Goal: Information Seeking & Learning: Compare options

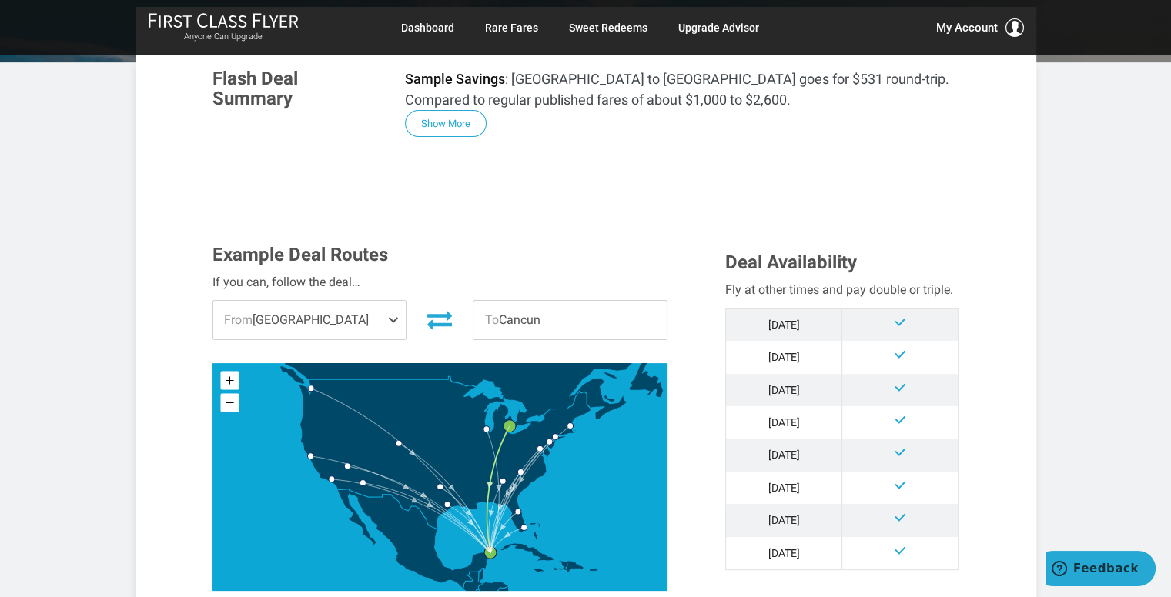
scroll to position [308, 0]
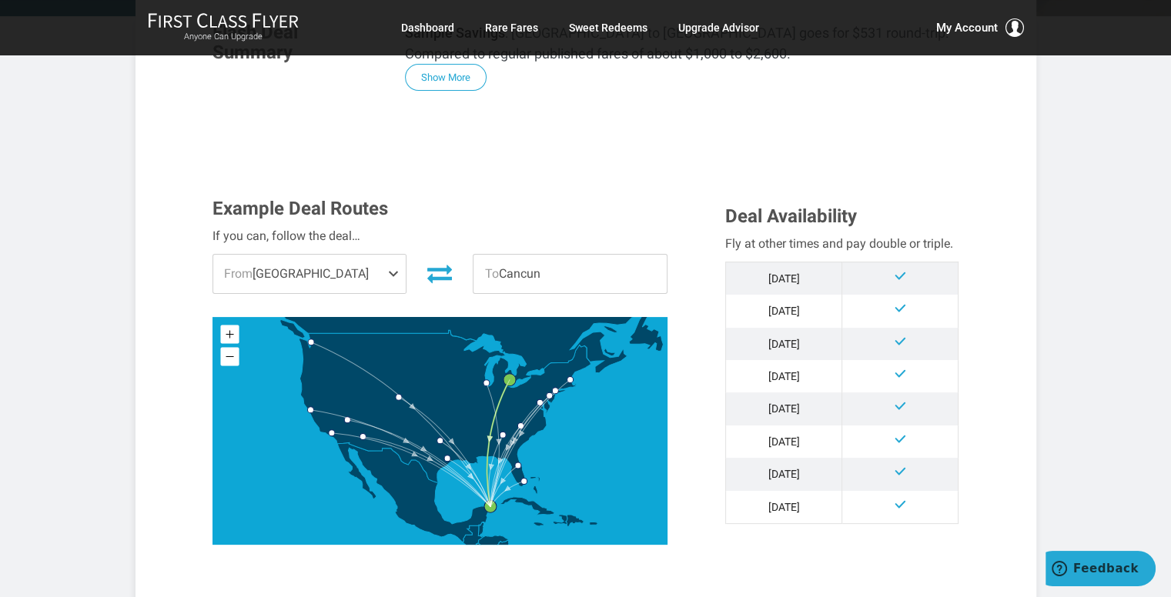
click at [389, 266] on span at bounding box center [396, 274] width 18 height 38
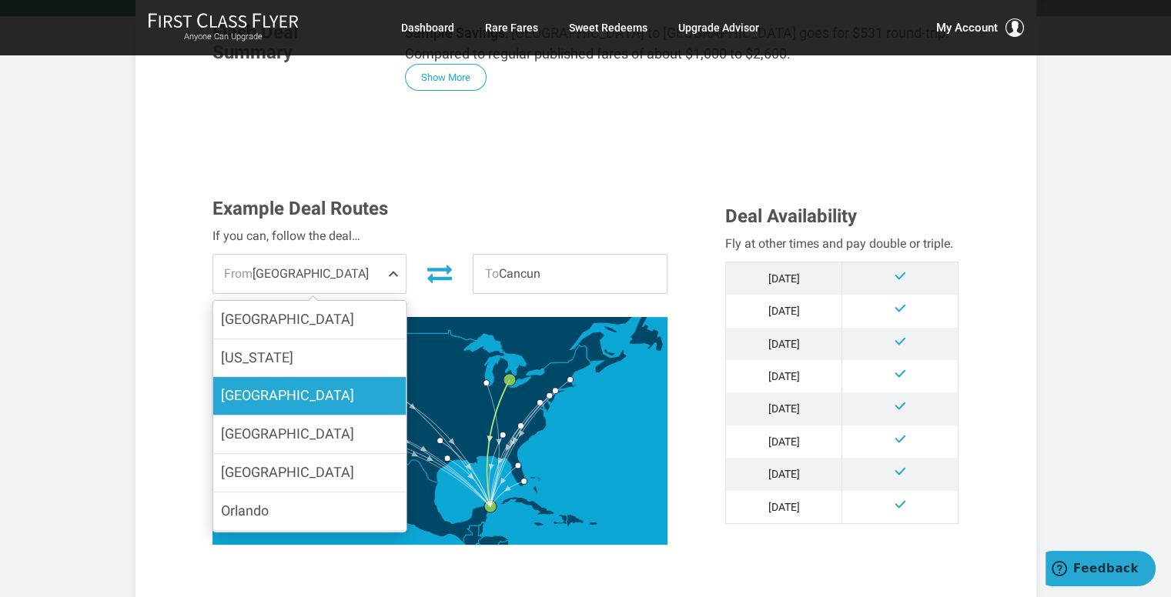
scroll to position [231, 0]
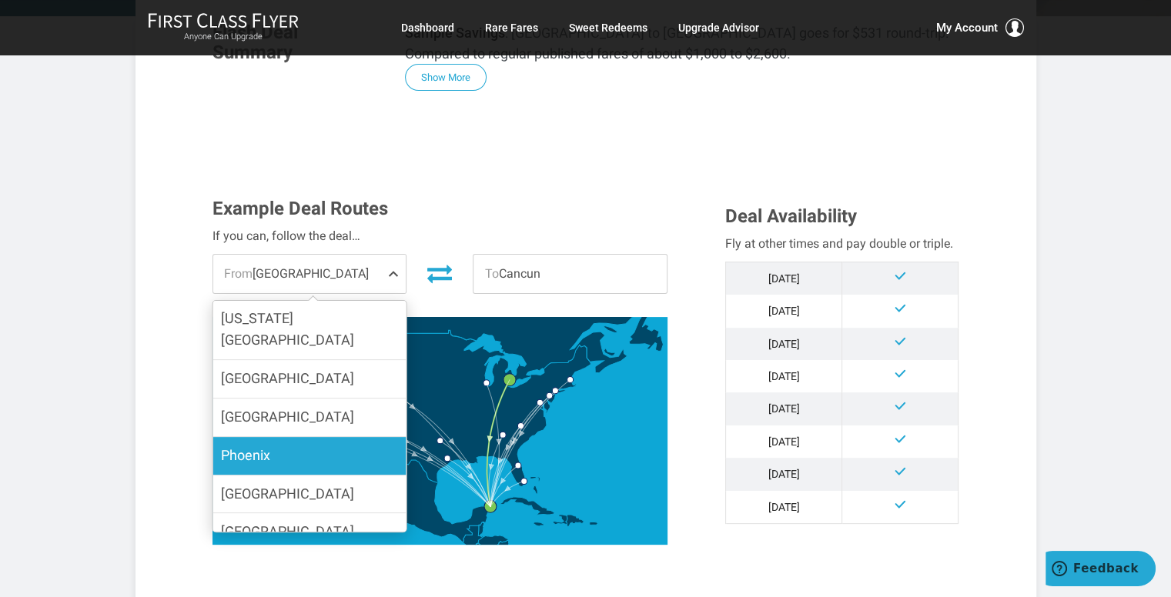
click at [319, 437] on label "Phoenix" at bounding box center [308, 456] width 193 height 38
click at [0, 0] on input "Phoenix" at bounding box center [0, 0] width 0 height 0
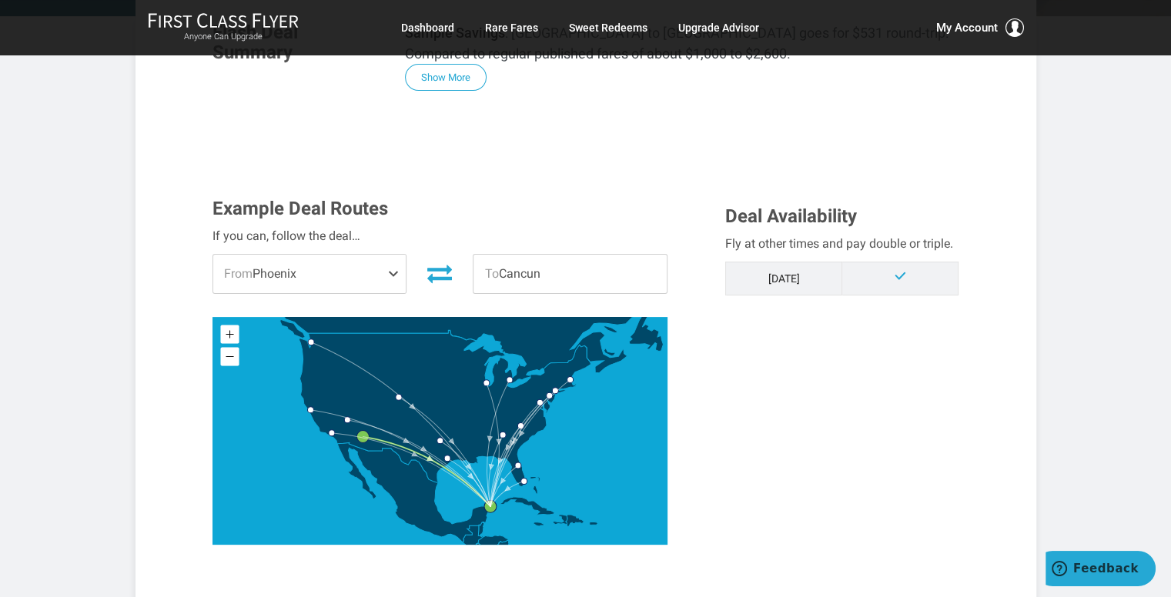
scroll to position [0, 0]
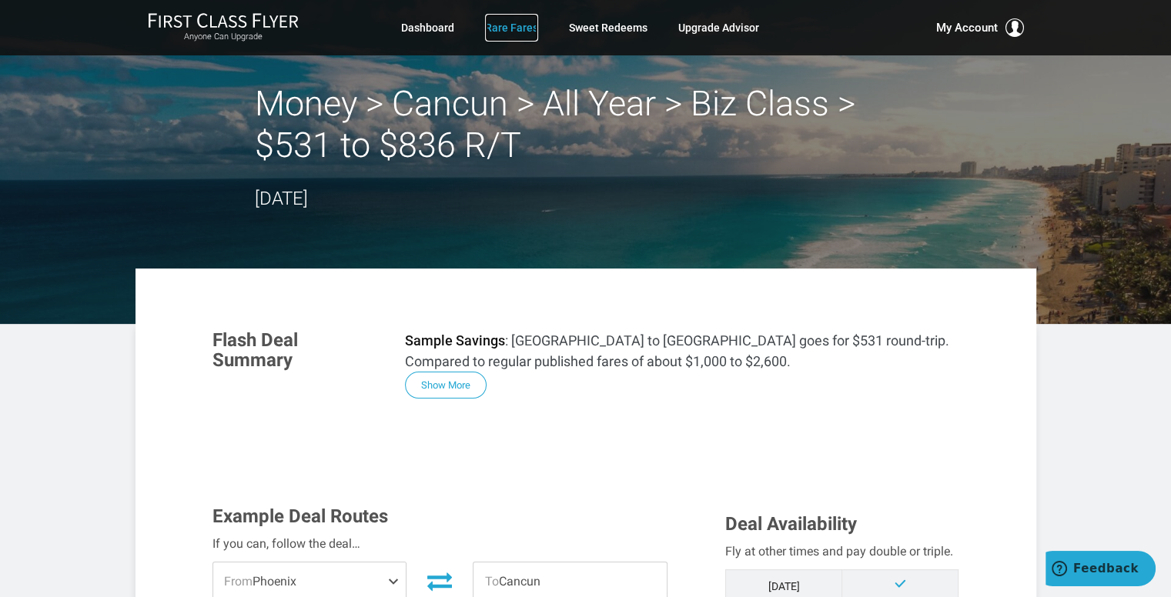
click at [517, 30] on link "Rare Fares" at bounding box center [511, 28] width 53 height 28
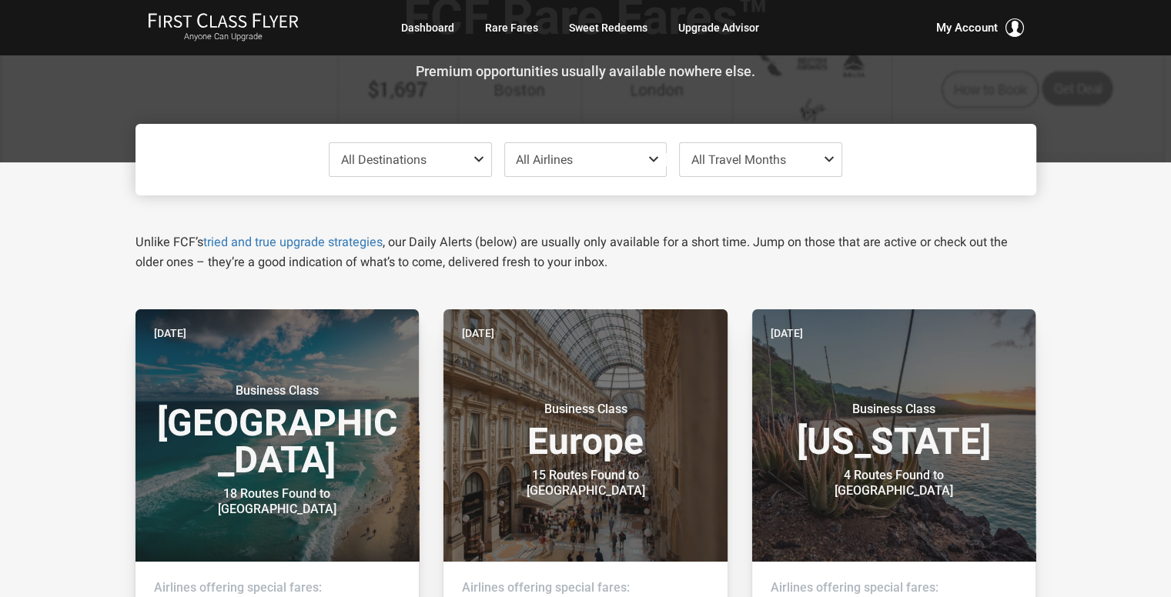
scroll to position [231, 0]
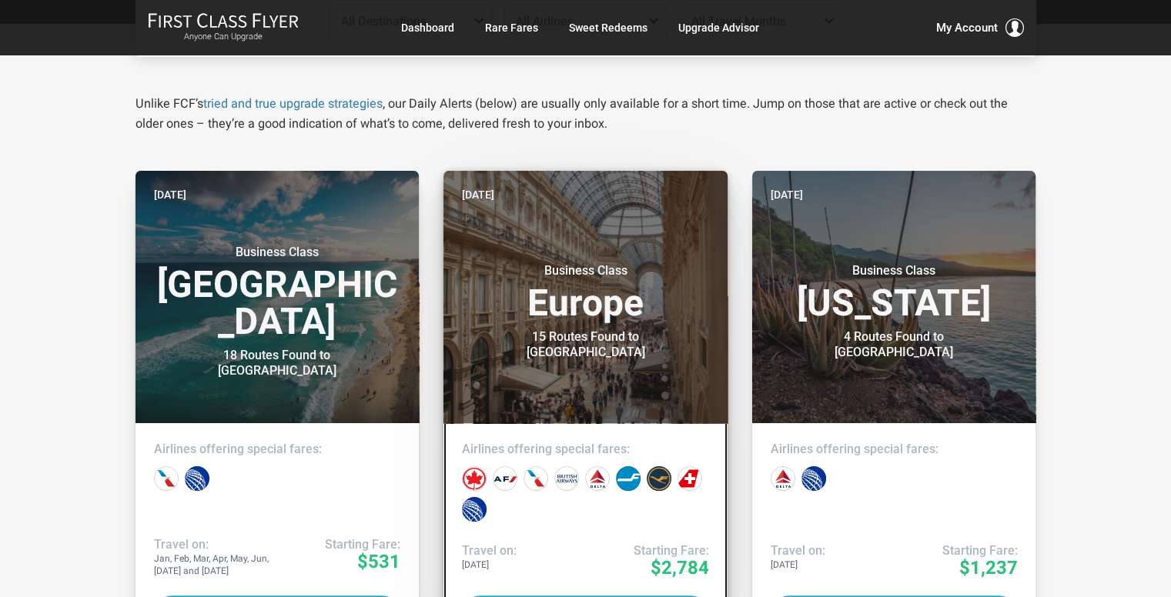
click at [483, 318] on h3 "Business Class Europe" at bounding box center [585, 292] width 247 height 59
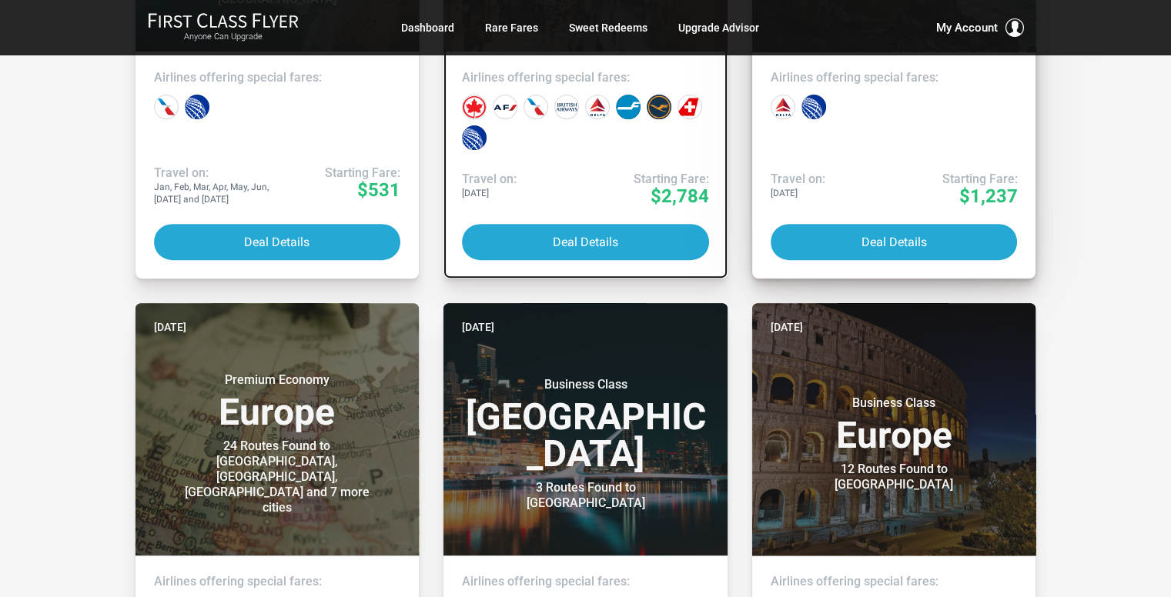
scroll to position [693, 0]
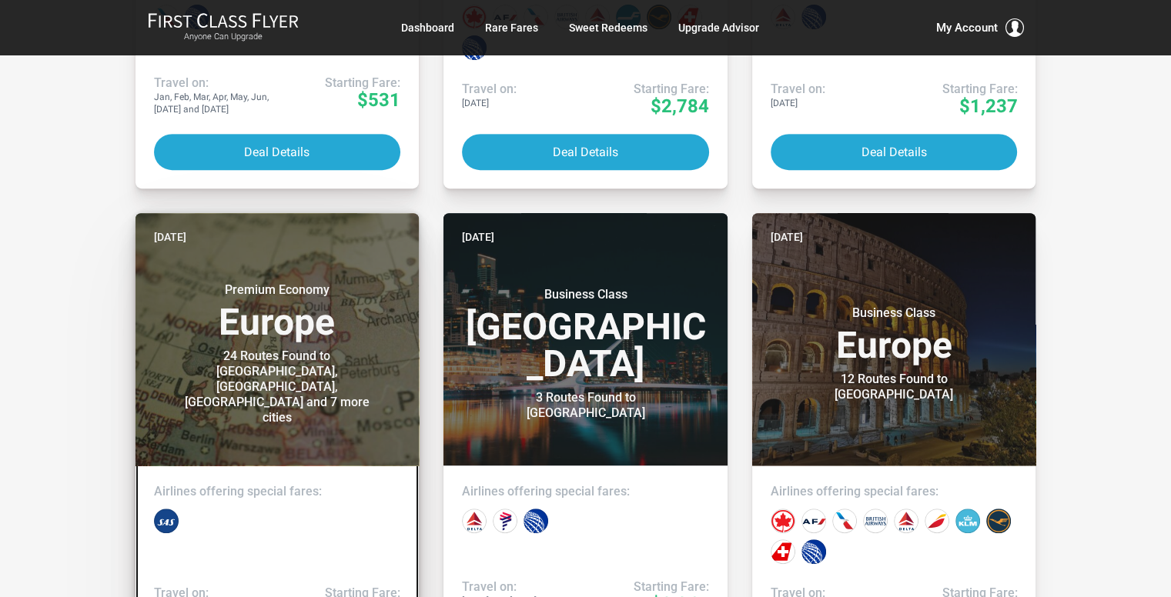
click at [299, 298] on small "Premium Economy" at bounding box center [277, 290] width 192 height 15
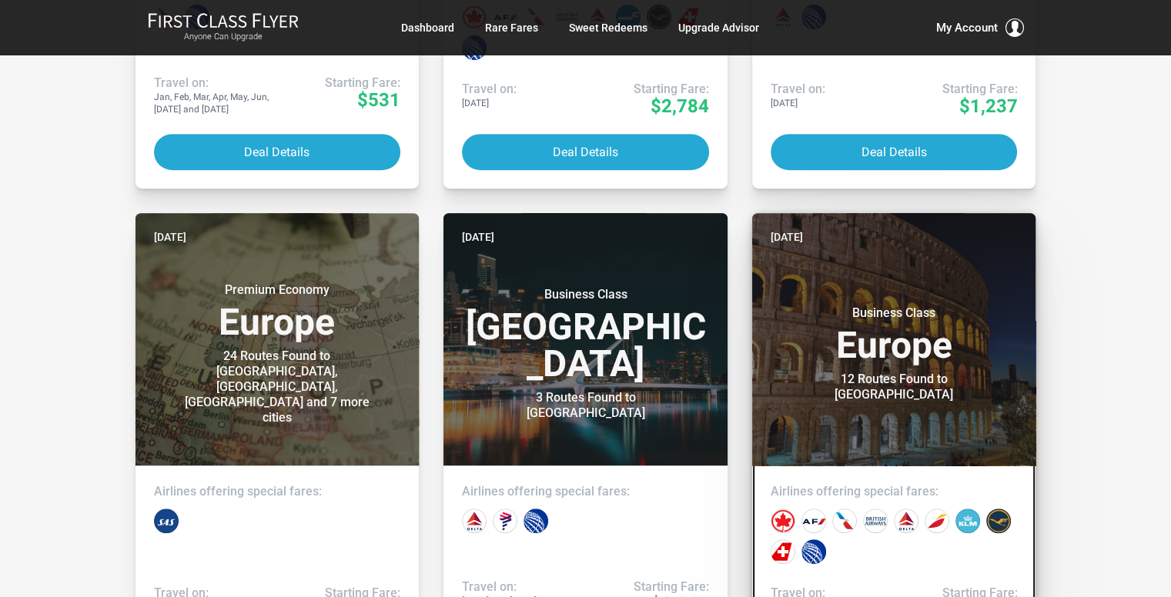
click at [874, 328] on h3 "Business Class Europe" at bounding box center [894, 335] width 247 height 59
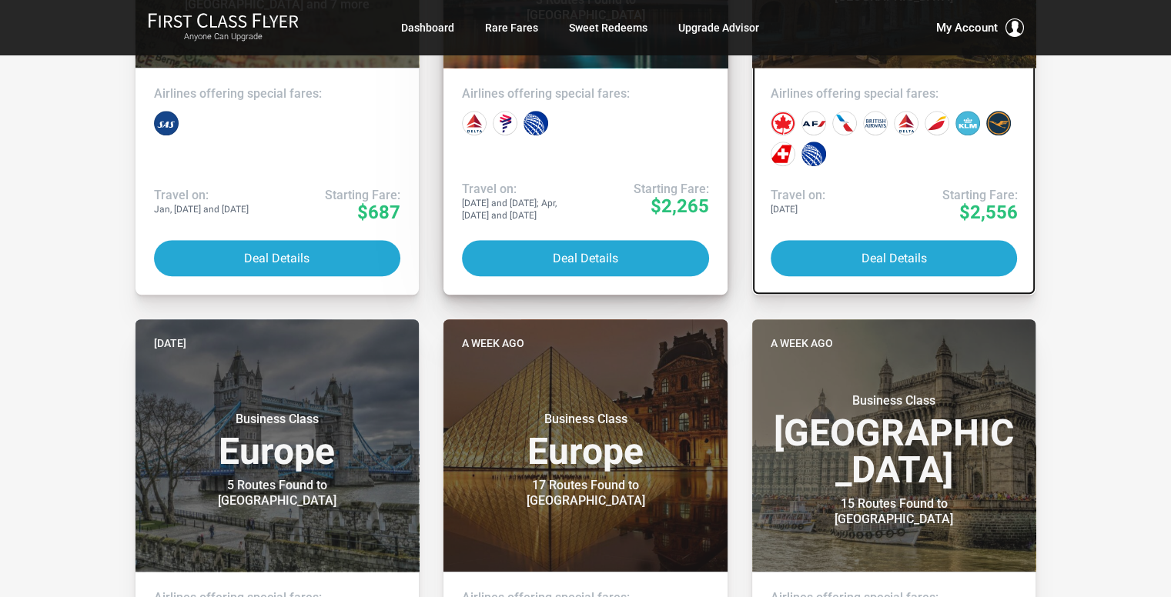
scroll to position [1155, 0]
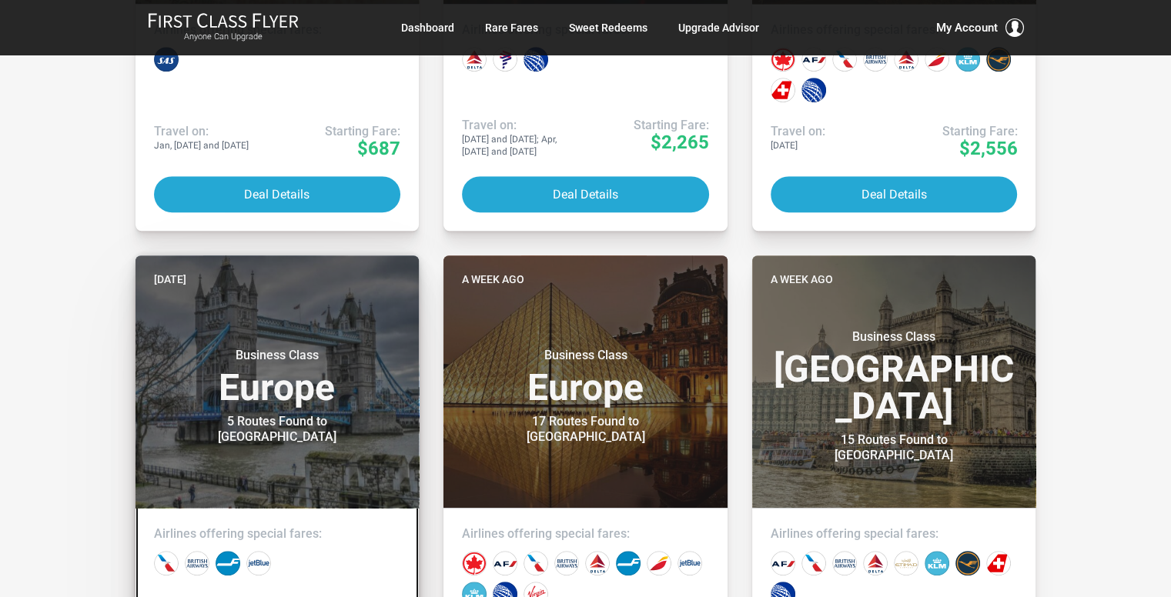
click at [223, 376] on h3 "Business Class Europe" at bounding box center [277, 377] width 247 height 59
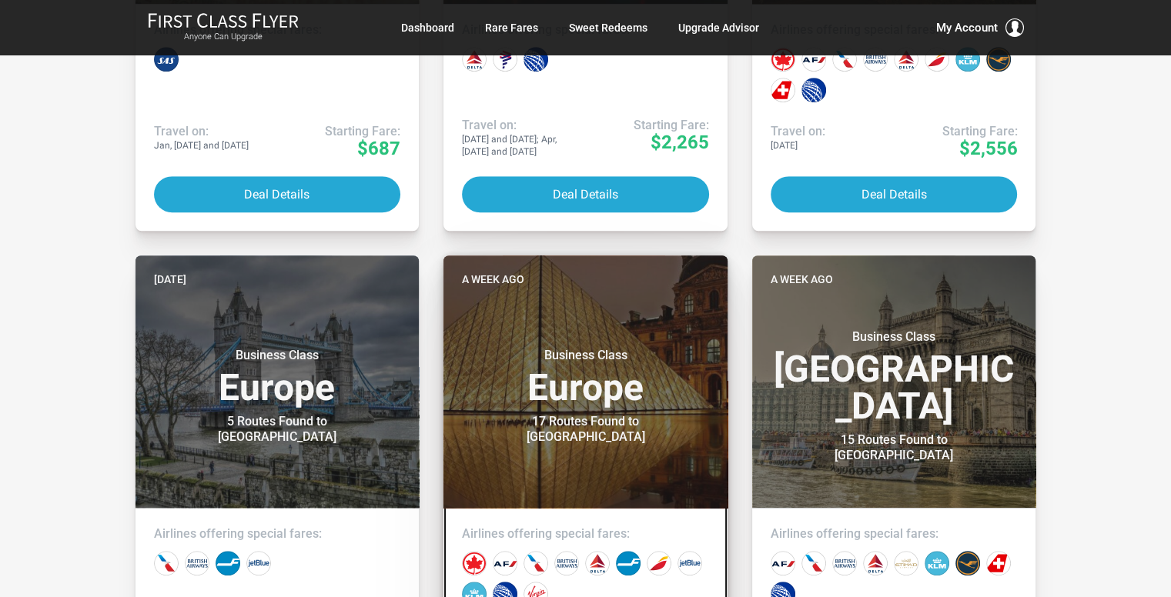
click at [502, 406] on h3 "Business Class Europe" at bounding box center [585, 377] width 247 height 59
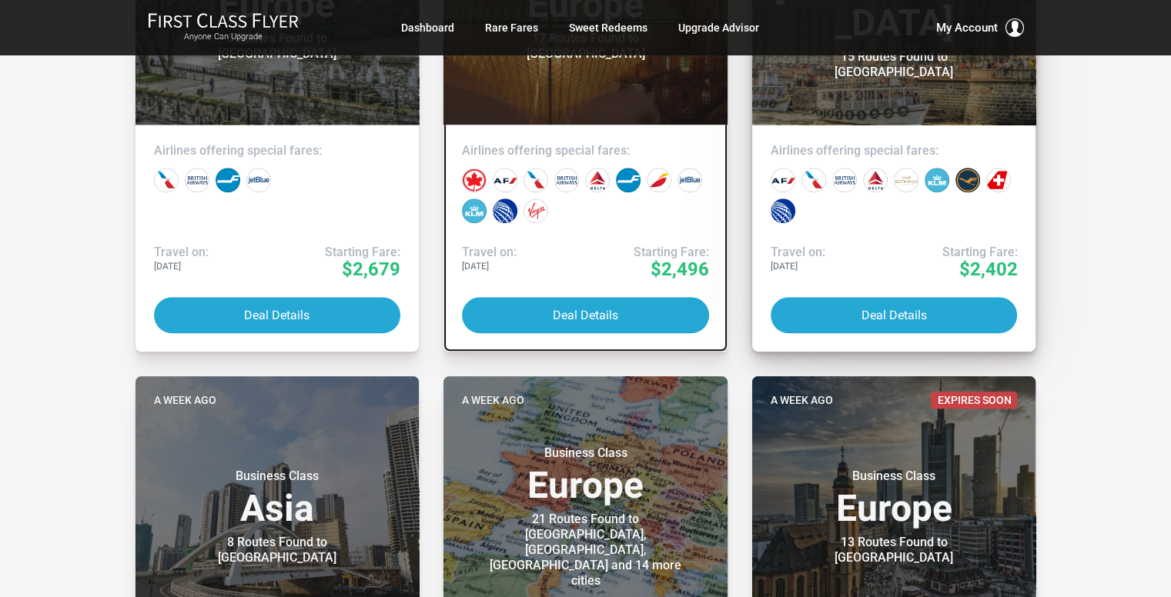
scroll to position [1693, 0]
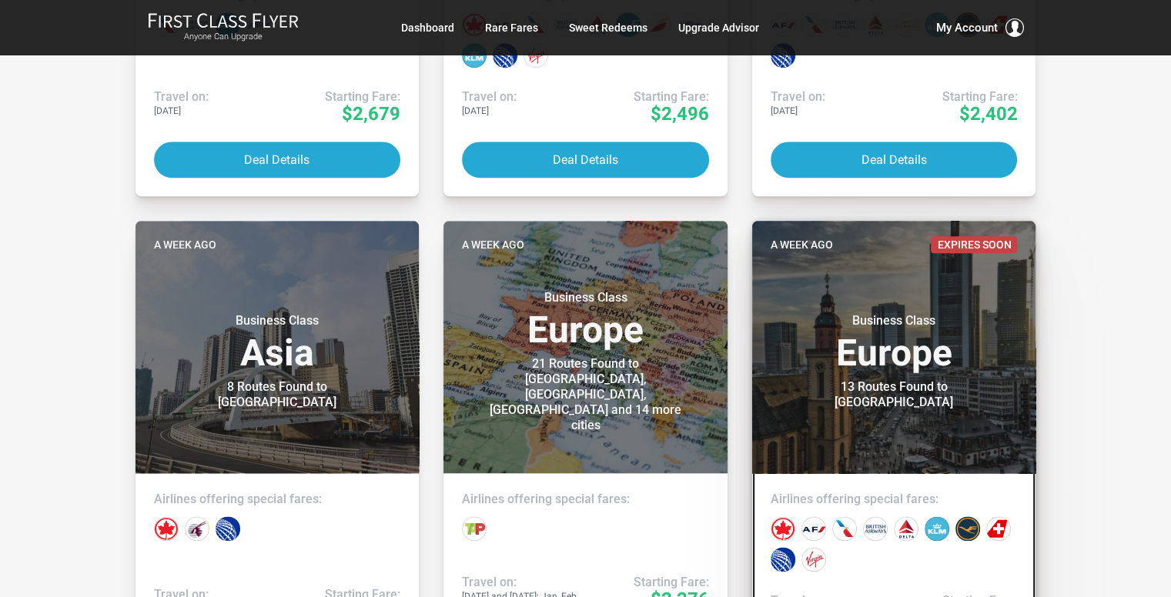
click at [936, 339] on h3 "Business Class Europe" at bounding box center [894, 342] width 247 height 59
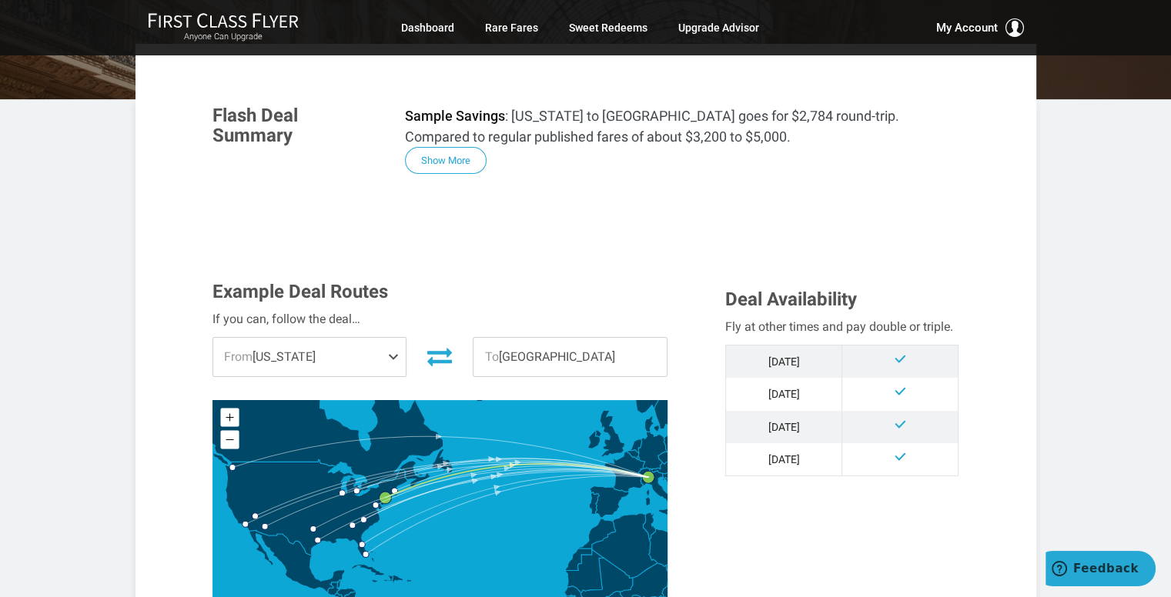
scroll to position [385, 0]
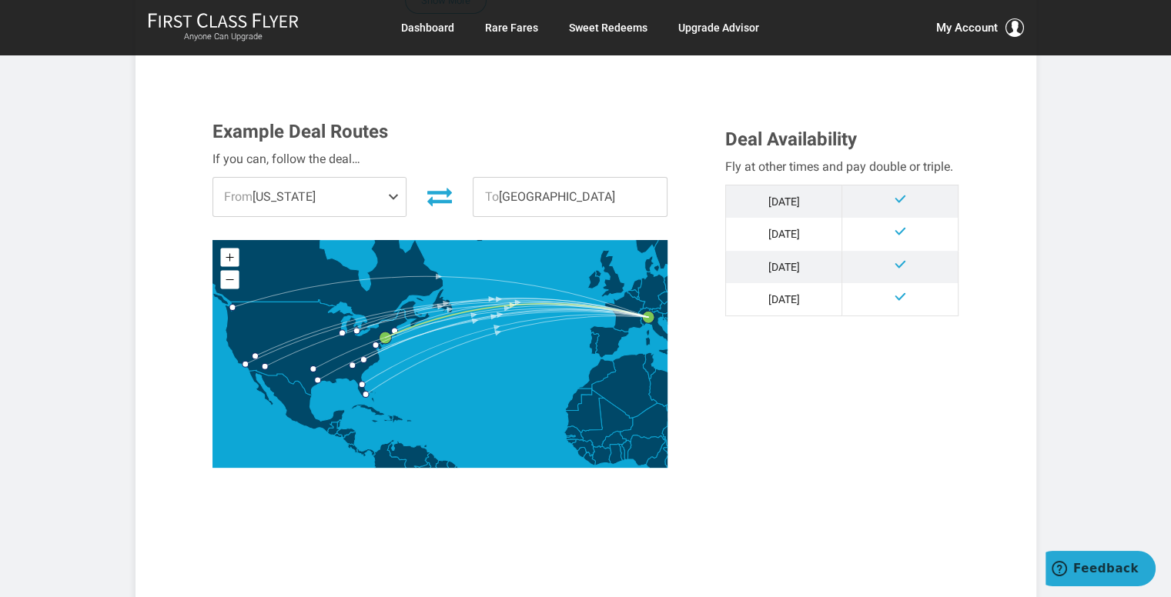
click at [300, 182] on span "From New York" at bounding box center [309, 197] width 193 height 38
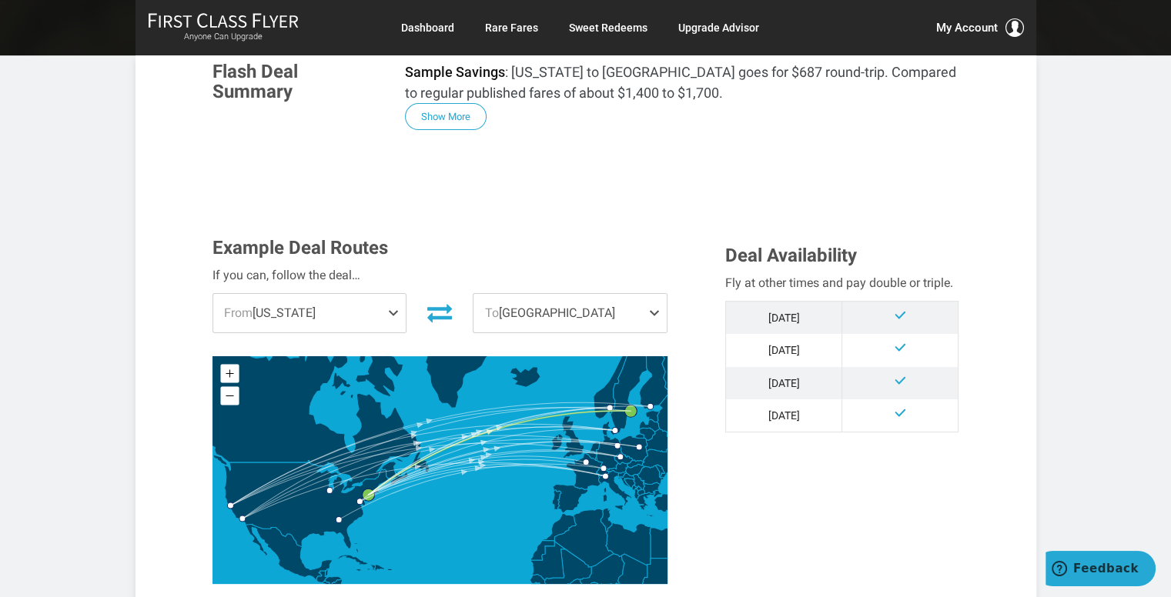
scroll to position [385, 0]
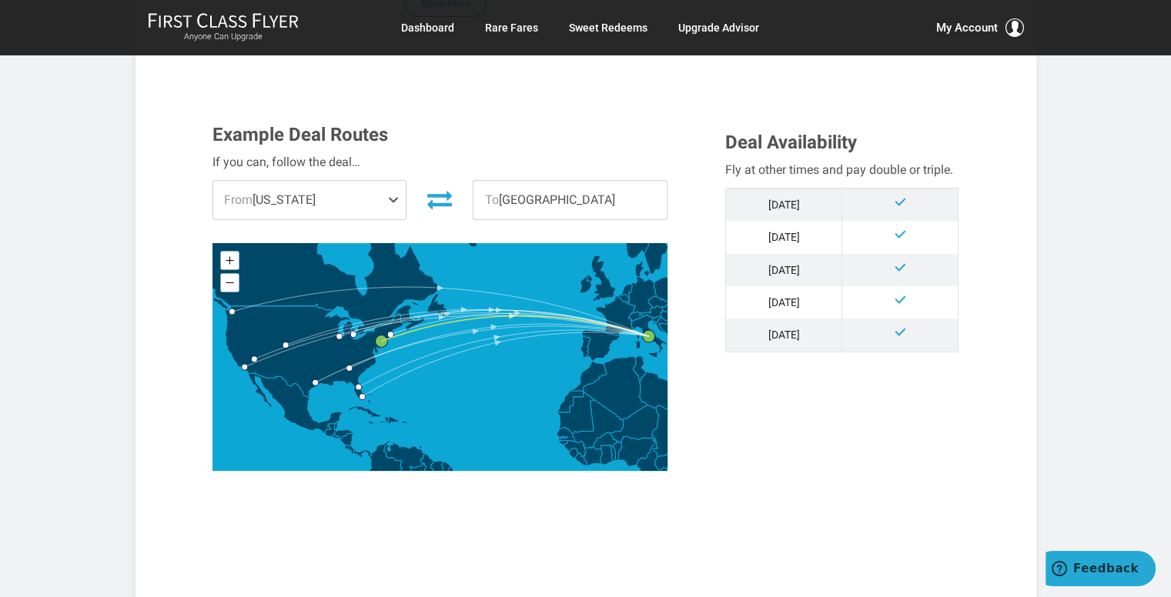
scroll to position [385, 0]
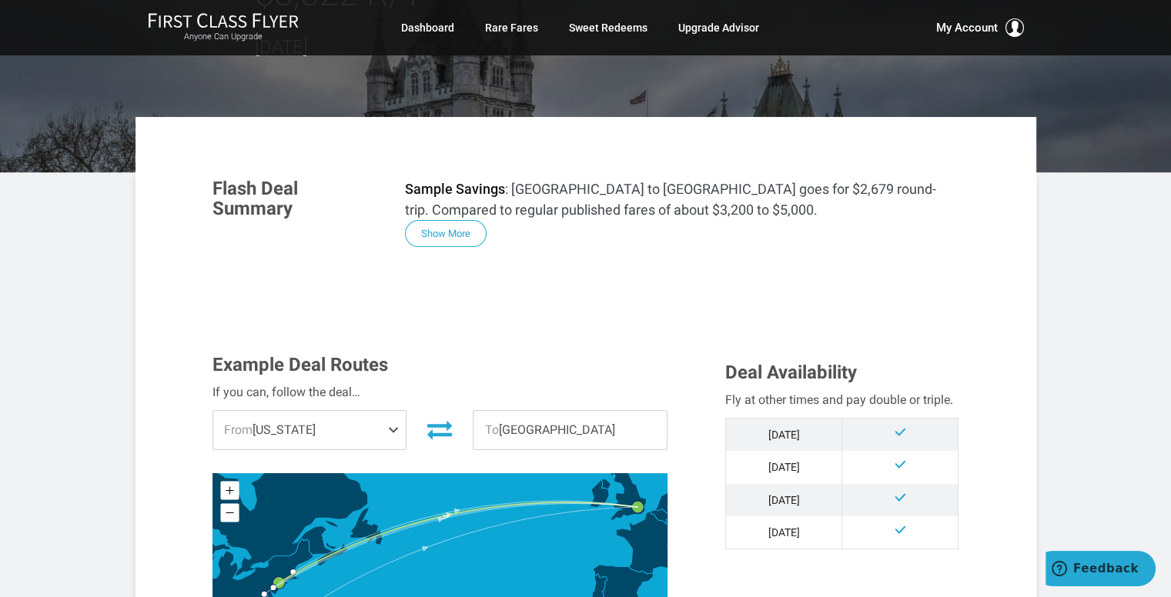
scroll to position [462, 0]
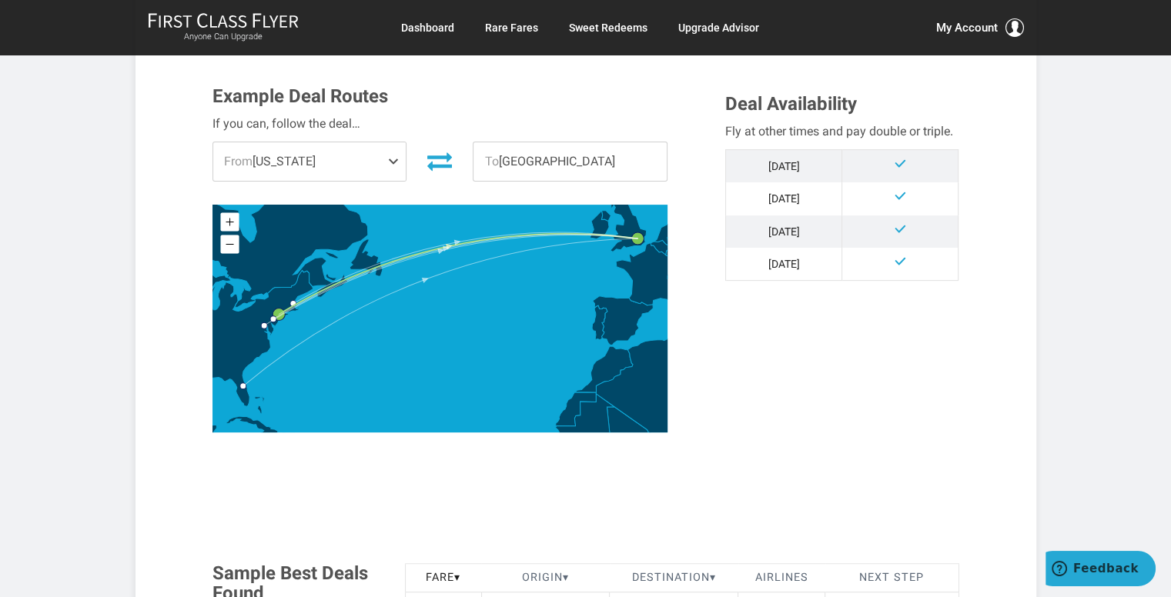
click at [313, 142] on span "From [US_STATE]" at bounding box center [309, 161] width 193 height 38
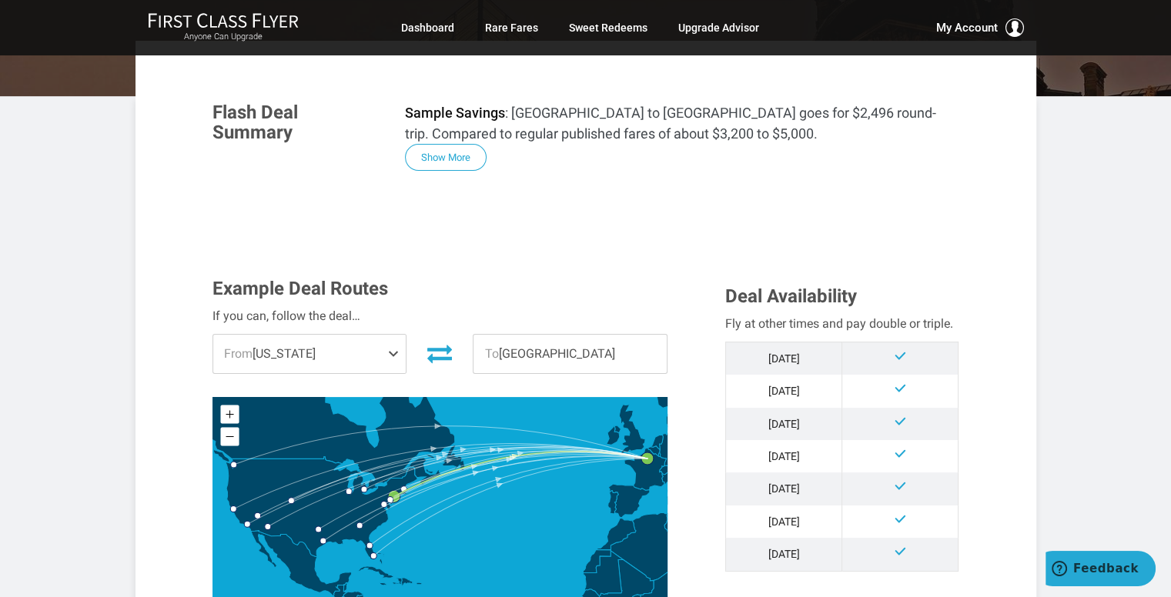
scroll to position [231, 0]
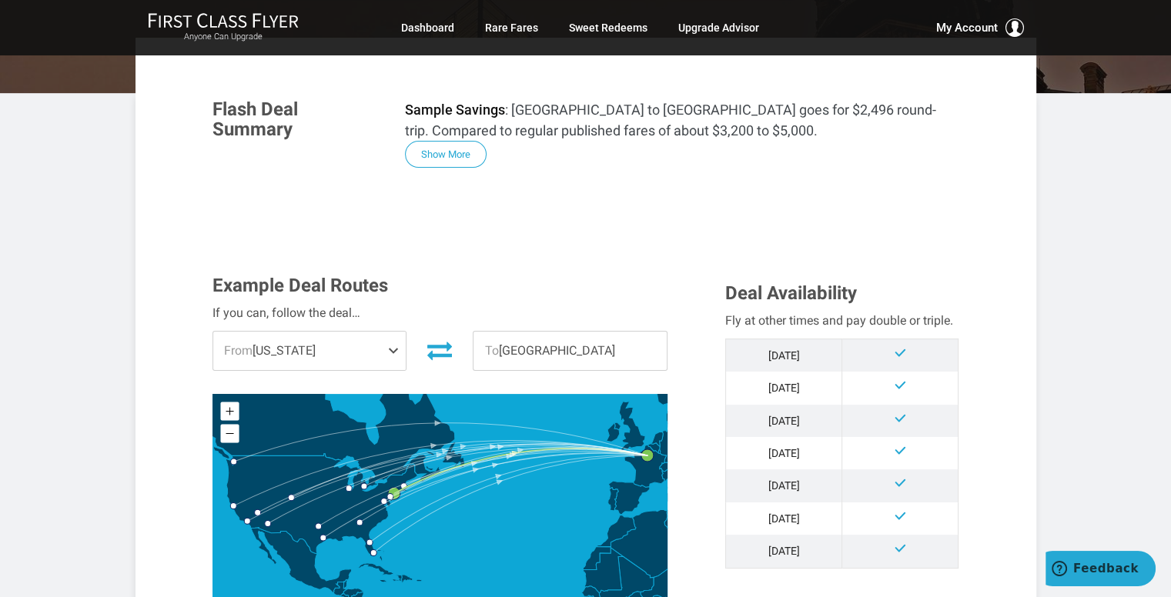
click at [366, 355] on span "From New York" at bounding box center [309, 351] width 193 height 38
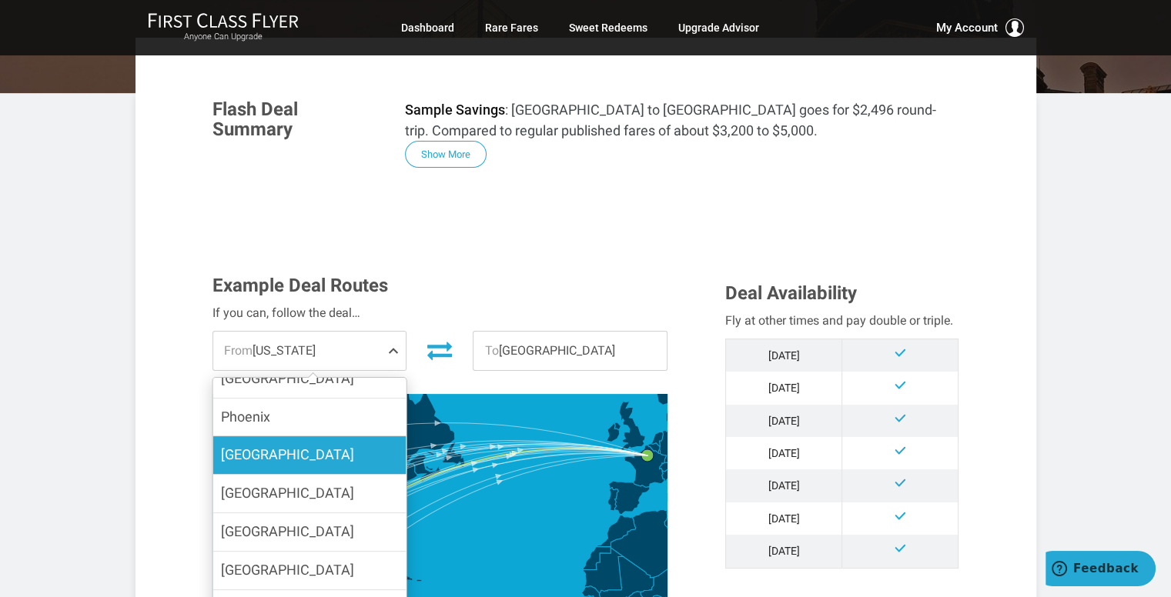
scroll to position [417, 0]
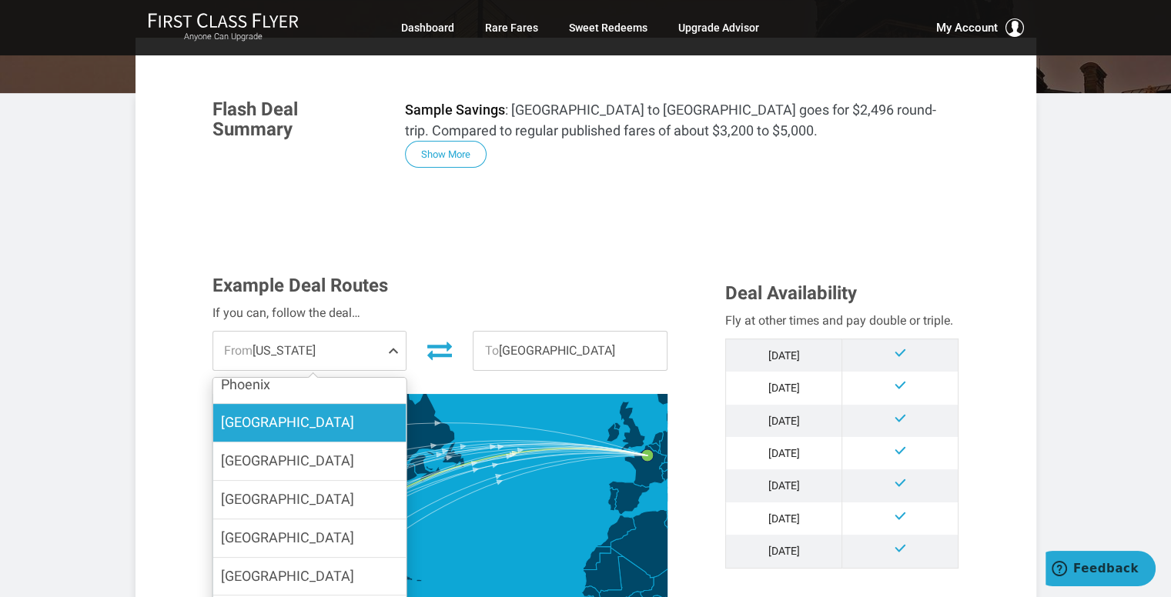
click at [335, 446] on label "[GEOGRAPHIC_DATA]" at bounding box center [308, 462] width 193 height 38
click at [0, 0] on input "[GEOGRAPHIC_DATA]" at bounding box center [0, 0] width 0 height 0
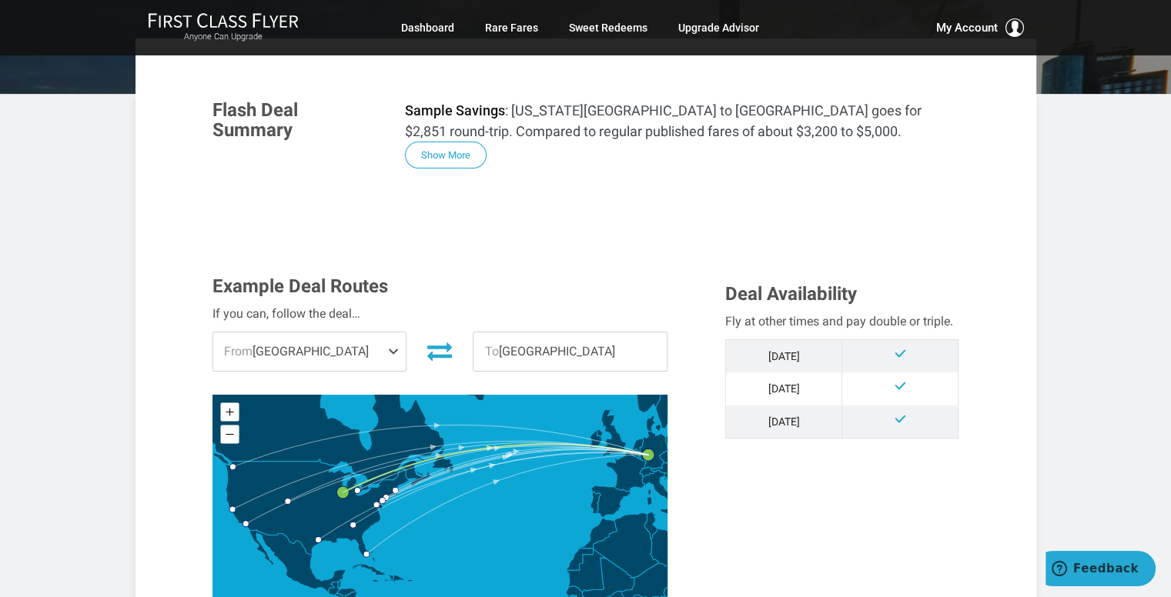
scroll to position [231, 0]
click at [299, 352] on span "From [GEOGRAPHIC_DATA]" at bounding box center [309, 351] width 193 height 38
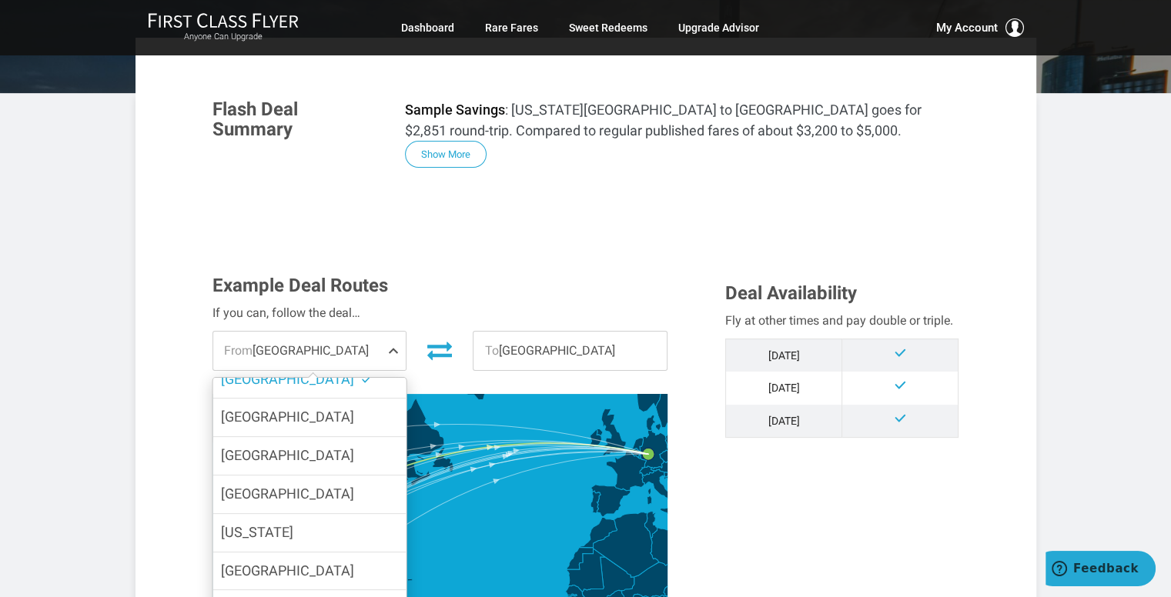
click at [340, 437] on label "[GEOGRAPHIC_DATA]" at bounding box center [308, 456] width 193 height 38
click at [0, 0] on input "[GEOGRAPHIC_DATA]" at bounding box center [0, 0] width 0 height 0
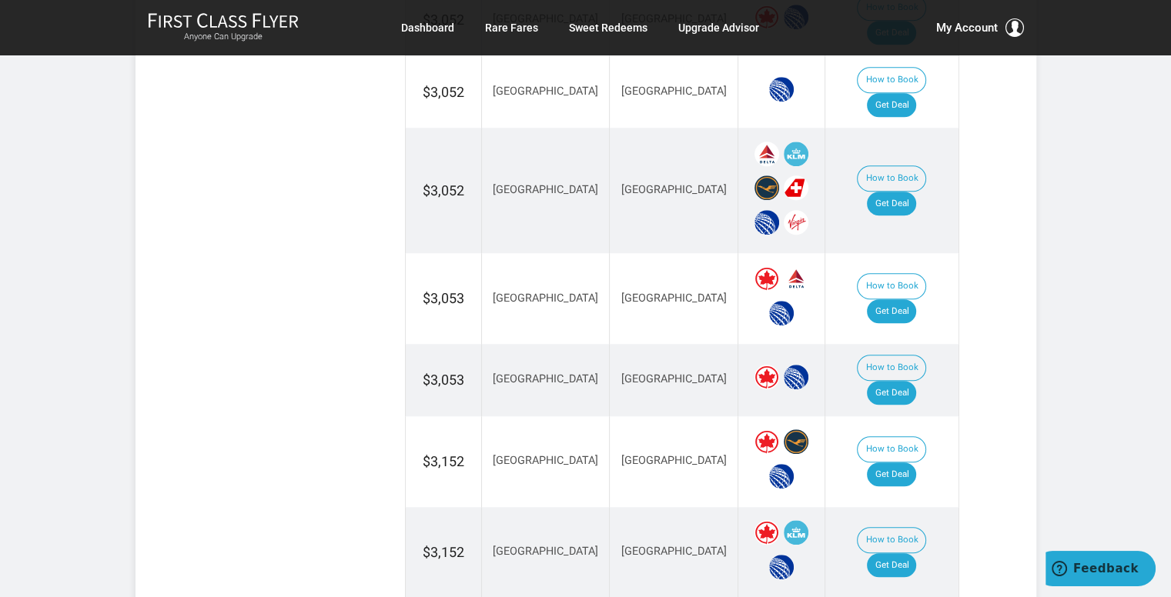
scroll to position [1463, 0]
